Goal: Information Seeking & Learning: Learn about a topic

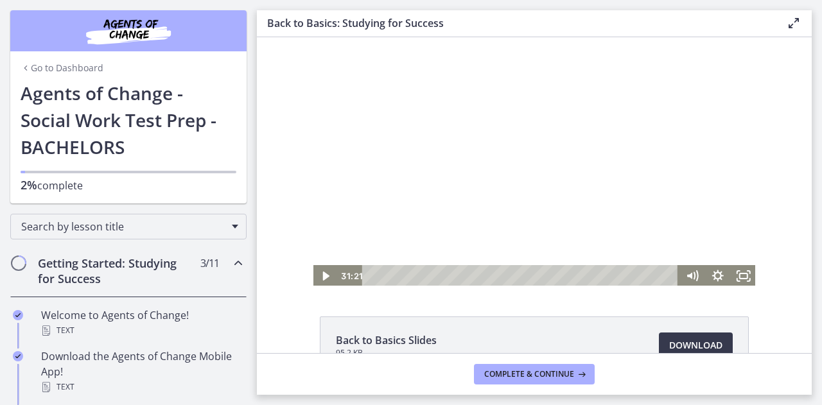
scroll to position [321, 0]
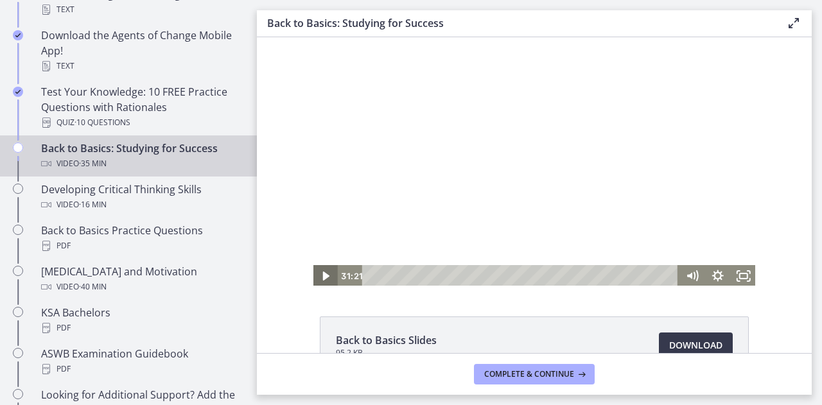
click at [317, 278] on icon "Play Video" at bounding box center [326, 276] width 26 height 22
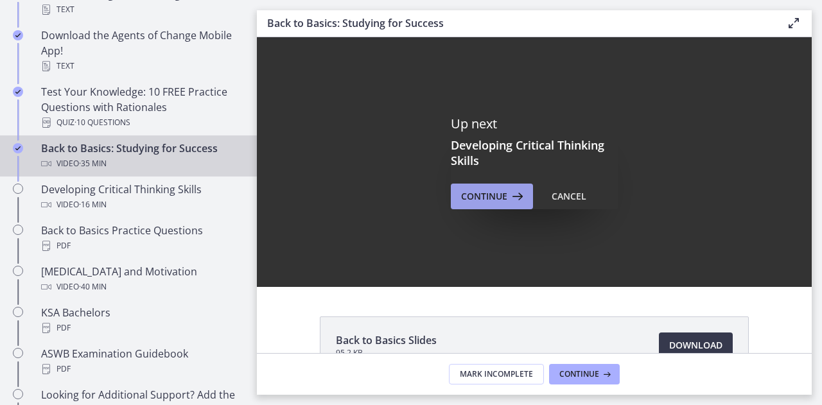
click at [499, 201] on span "Continue" at bounding box center [484, 196] width 46 height 15
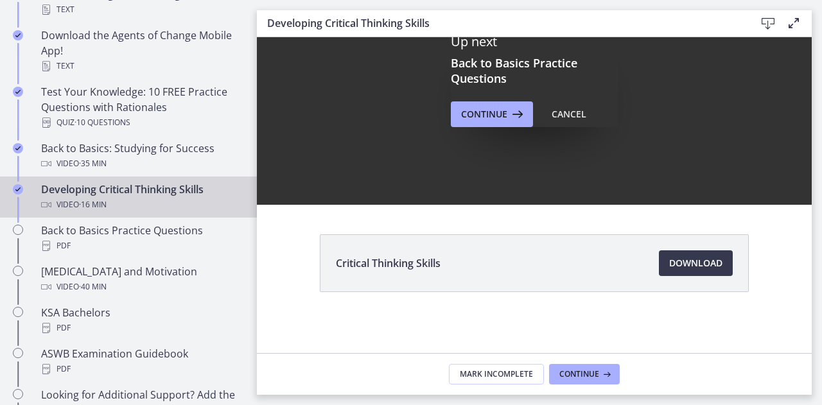
scroll to position [18, 0]
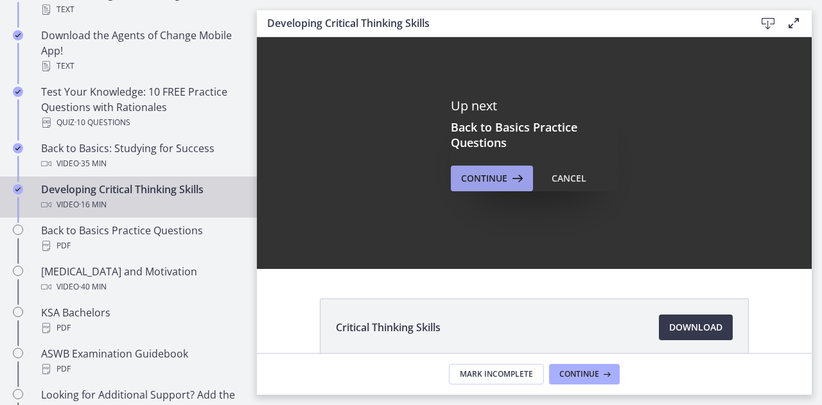
click at [494, 177] on span "Continue" at bounding box center [484, 178] width 46 height 15
